Goal: Transaction & Acquisition: Subscribe to service/newsletter

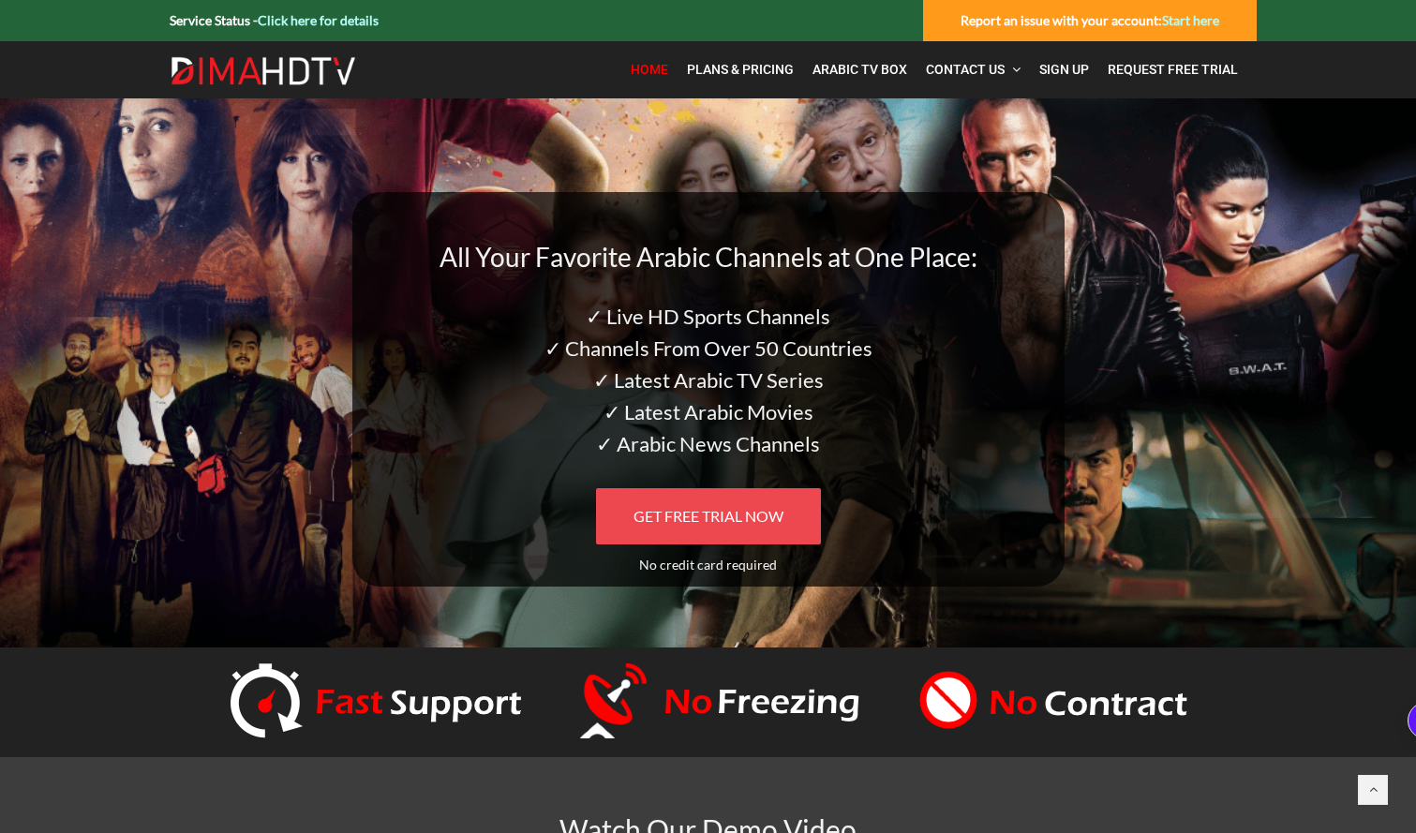
click at [693, 517] on span "GET FREE TRIAL NOW" at bounding box center [709, 516] width 150 height 18
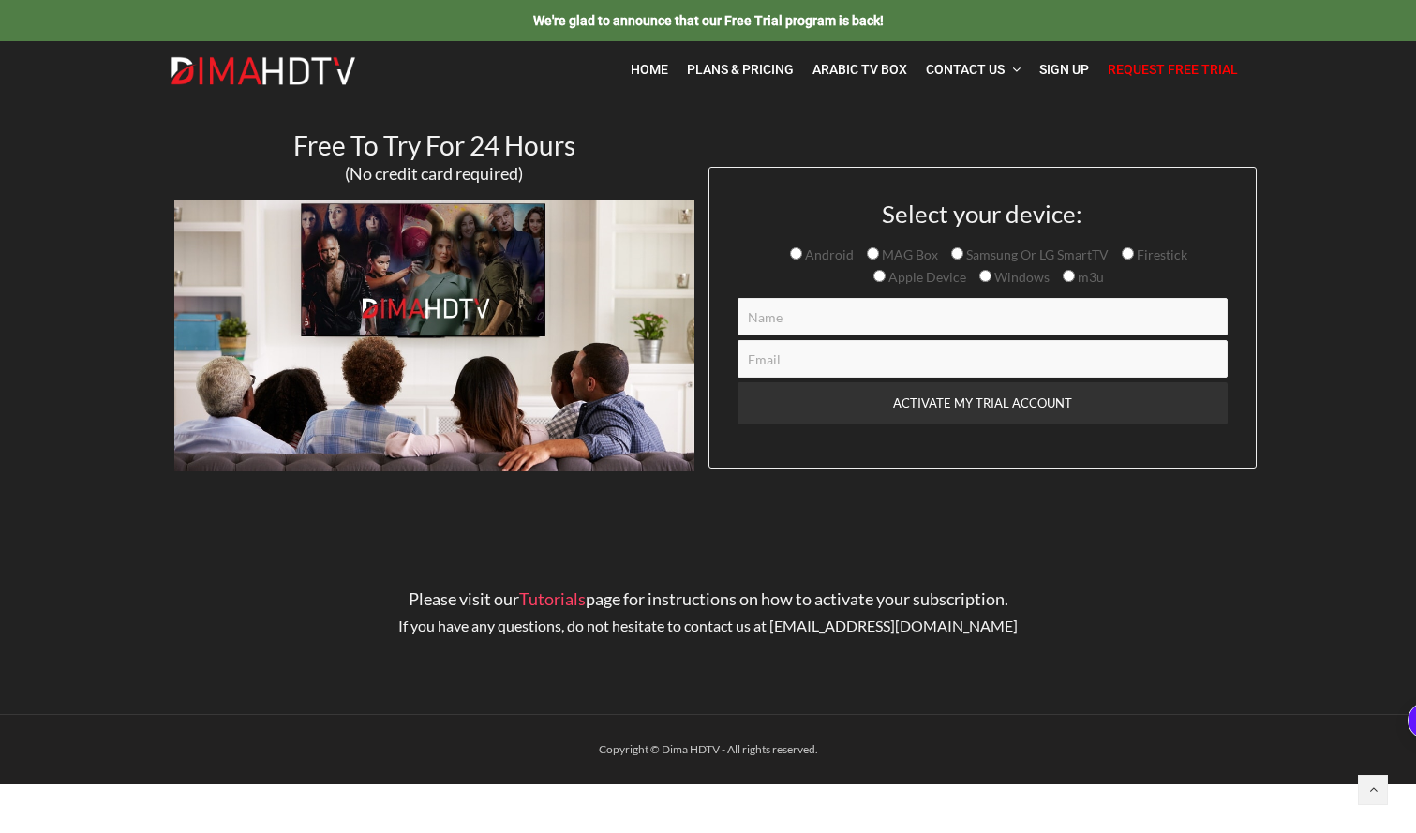
click at [958, 260] on input "Samsung Or LG SmartTV" at bounding box center [957, 253] width 12 height 12
radio input "true"
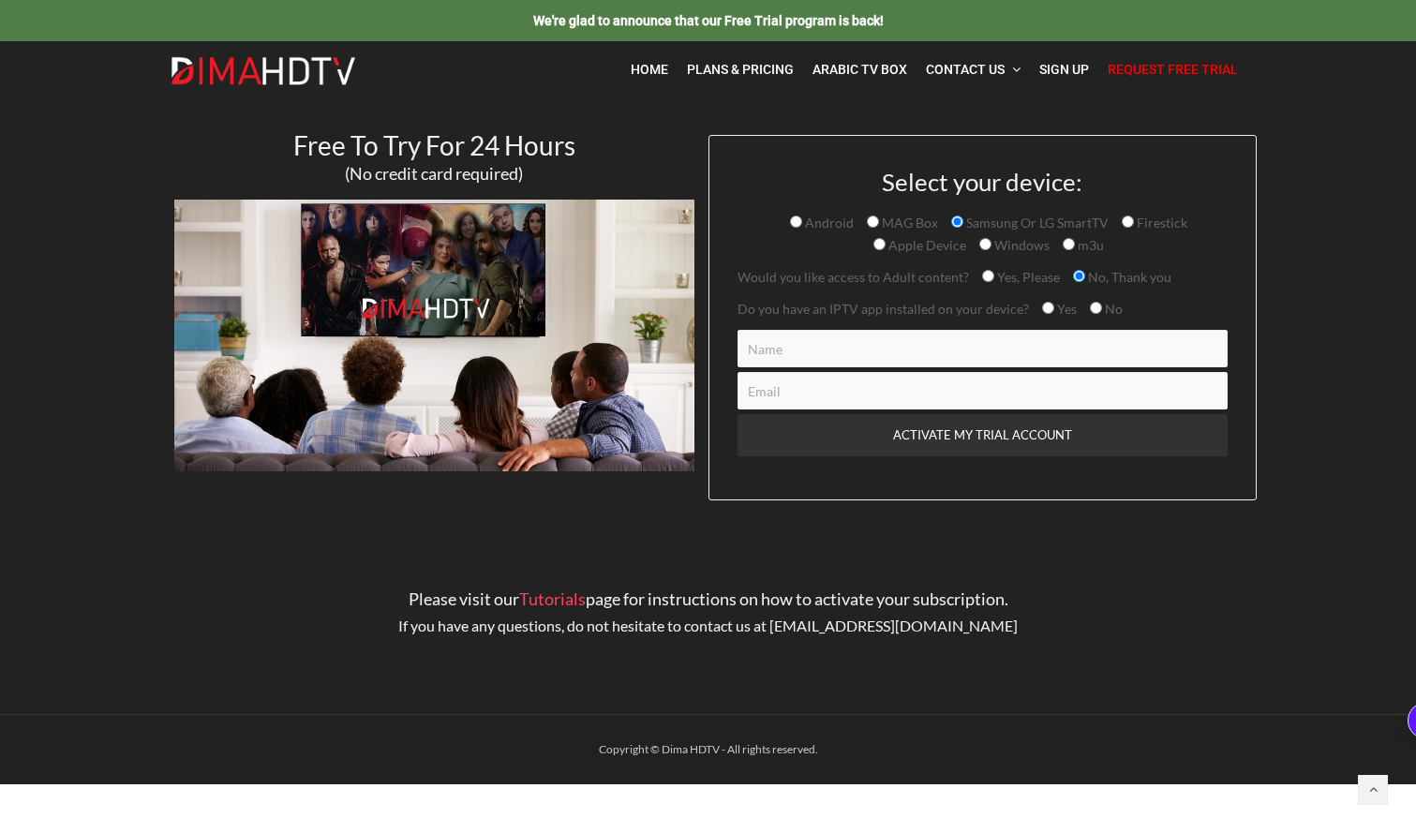
click at [1044, 309] on input "Yes" at bounding box center [1048, 308] width 12 height 12
radio input "true"
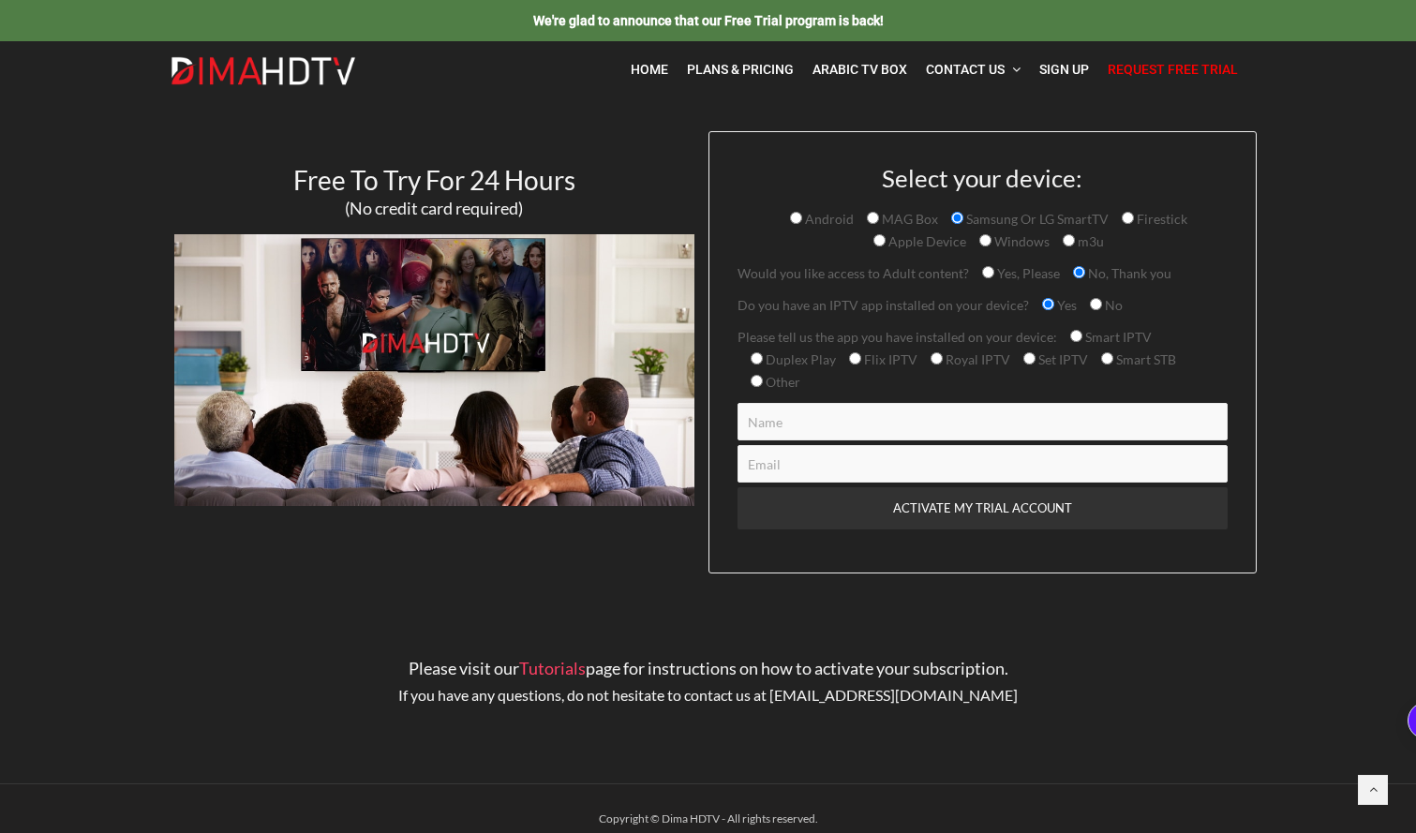
click at [758, 386] on input "Other" at bounding box center [757, 381] width 12 height 12
radio input "true"
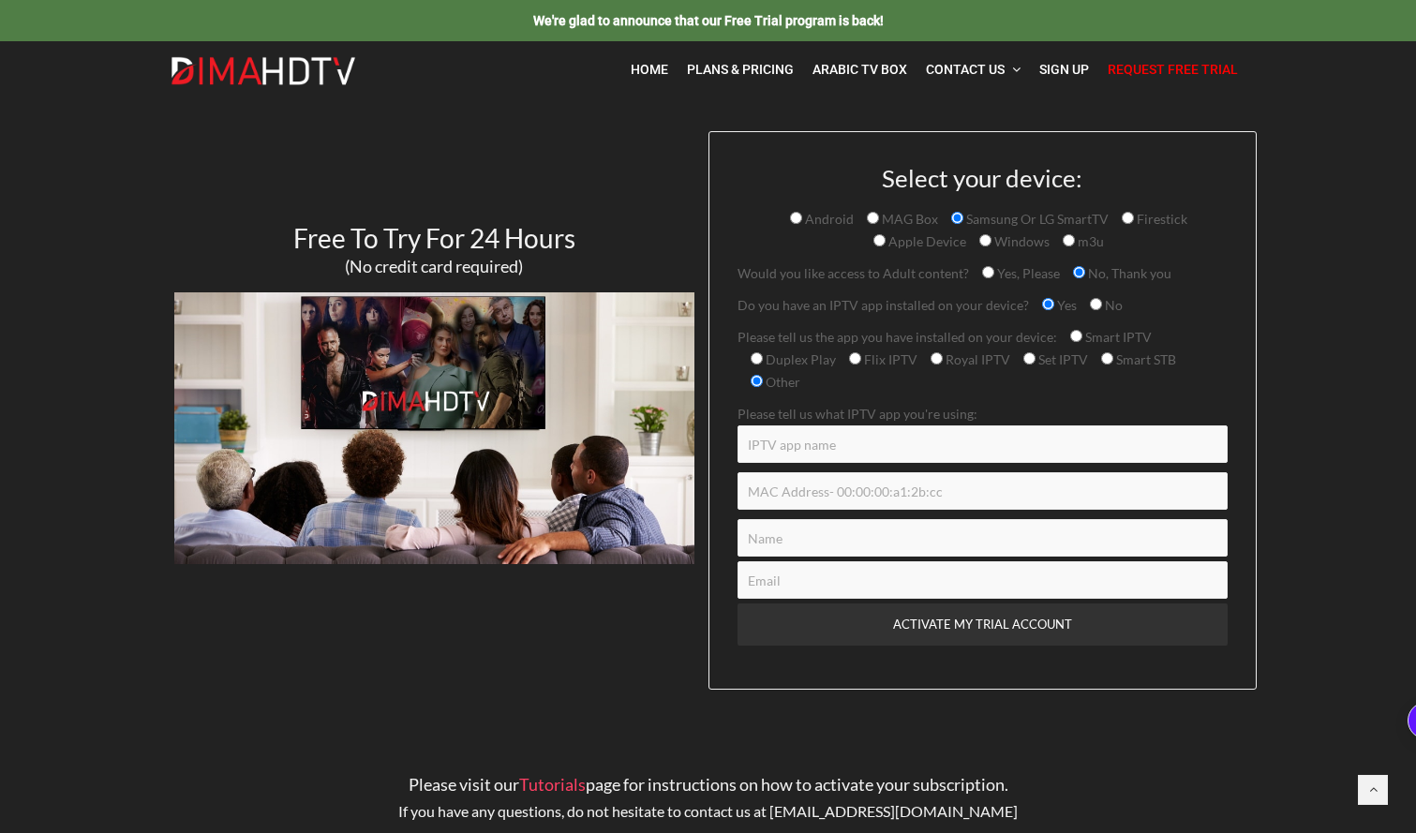
click at [775, 444] on input "Contact form" at bounding box center [983, 444] width 490 height 37
type input "O"
click at [763, 495] on input "Contact form" at bounding box center [983, 490] width 490 height 37
click at [846, 444] on input "IPtv player" at bounding box center [983, 444] width 490 height 37
type input "I"
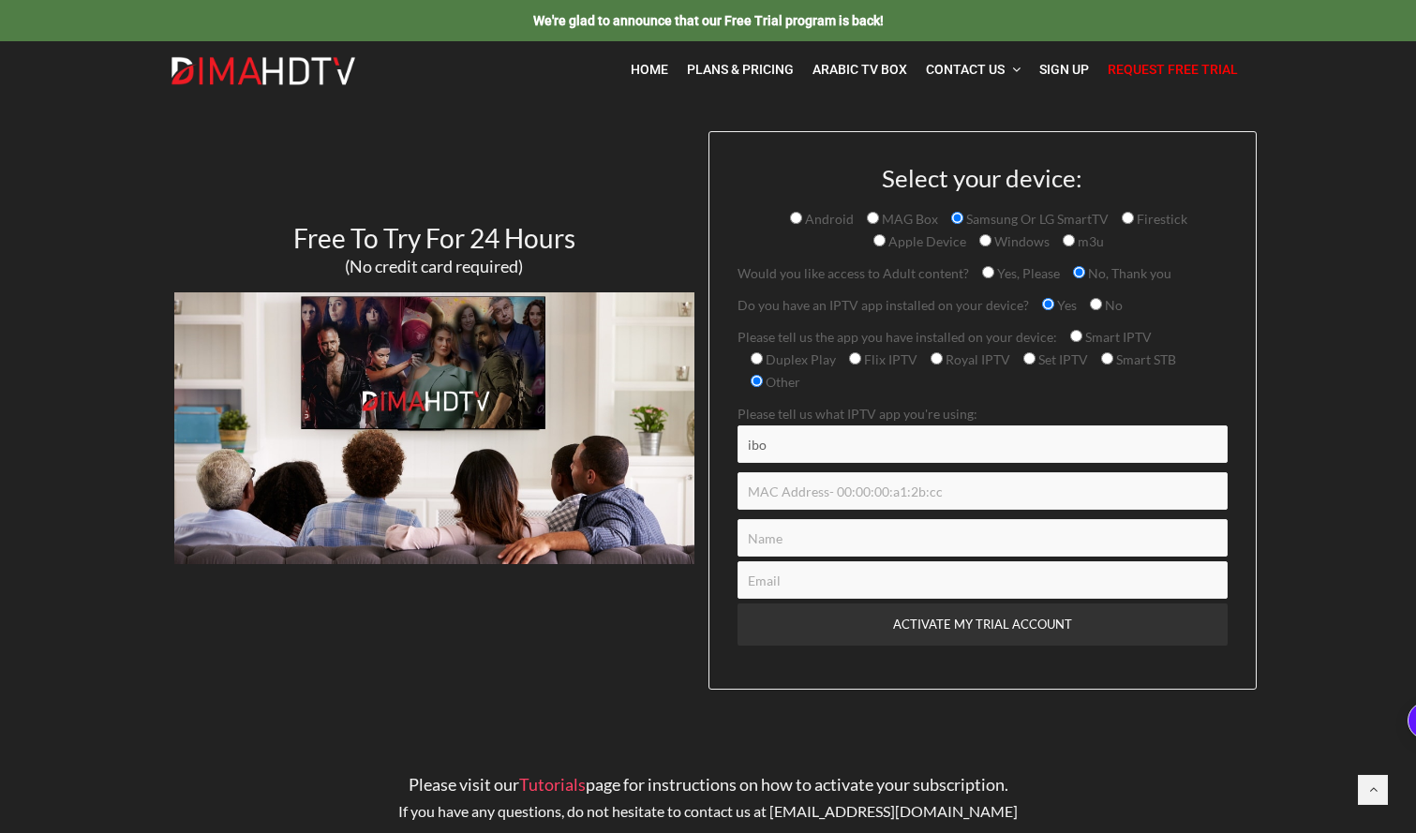
type input "ibo"
click at [831, 489] on input "Contact form" at bounding box center [983, 490] width 490 height 37
type input "55:0c:5c:20:39:9f"
click at [810, 541] on input "Contact form" at bounding box center [983, 537] width 490 height 37
type input "[PERSON_NAME]"
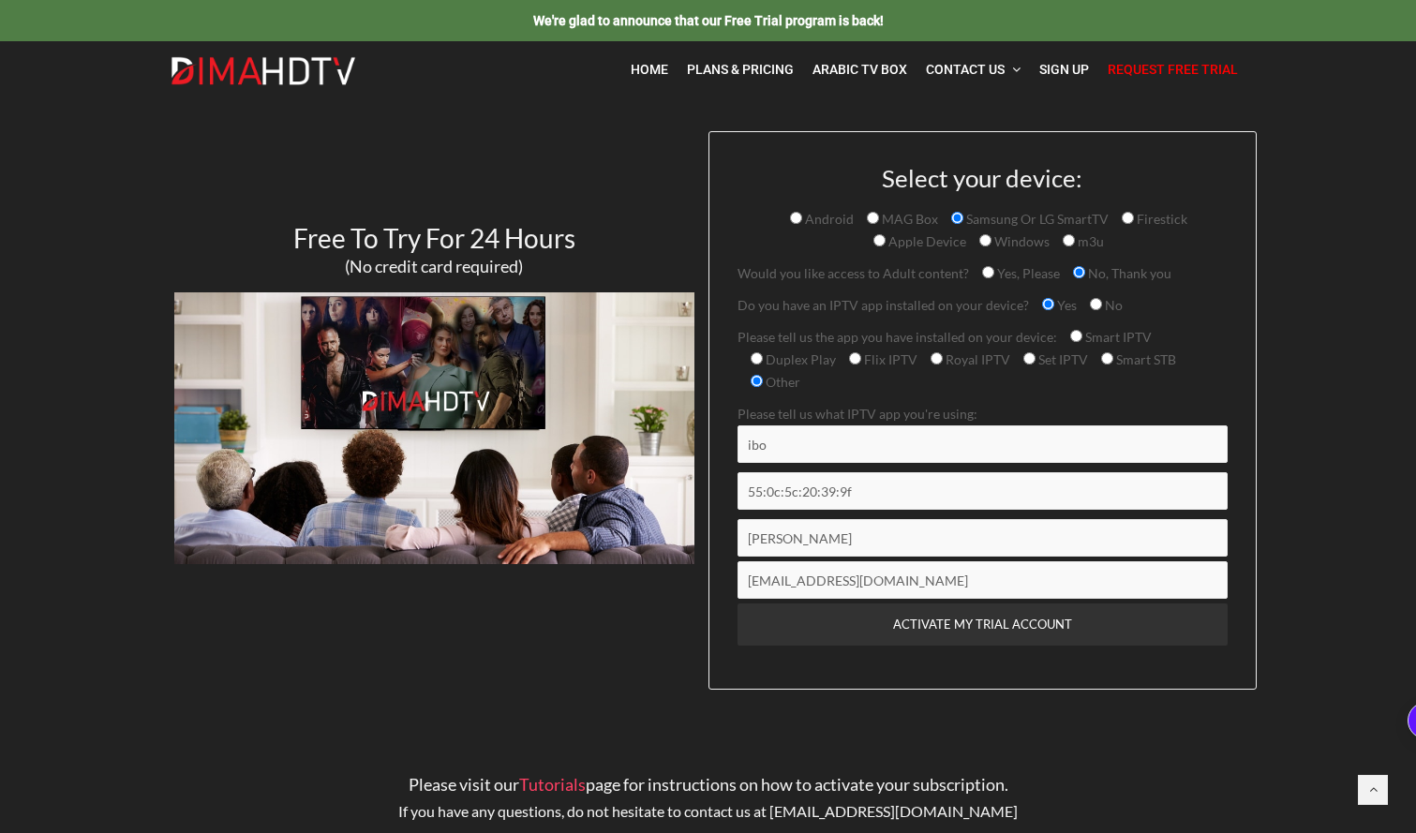
type input "[EMAIL_ADDRESS][DOMAIN_NAME]"
click at [834, 425] on p "Please tell us what IPTV app you're using: ibo" at bounding box center [983, 433] width 490 height 60
click at [820, 456] on input "ibo" at bounding box center [983, 444] width 490 height 37
type input "ibplayer"
click at [933, 630] on input "ACTIVATE MY TRIAL ACCOUNT" at bounding box center [983, 625] width 490 height 42
